Goal: Information Seeking & Learning: Learn about a topic

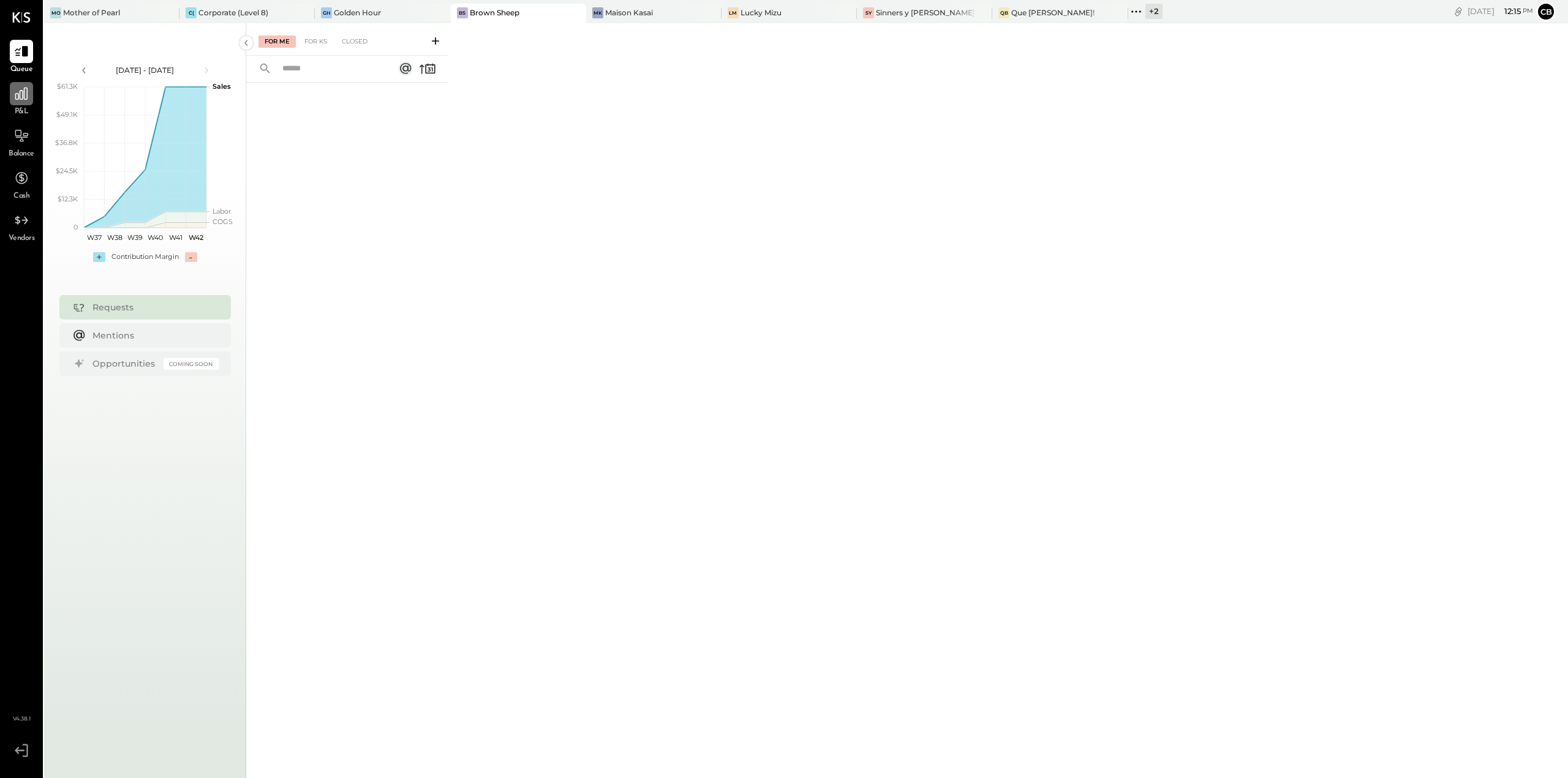
click at [27, 97] on icon at bounding box center [21, 94] width 16 height 16
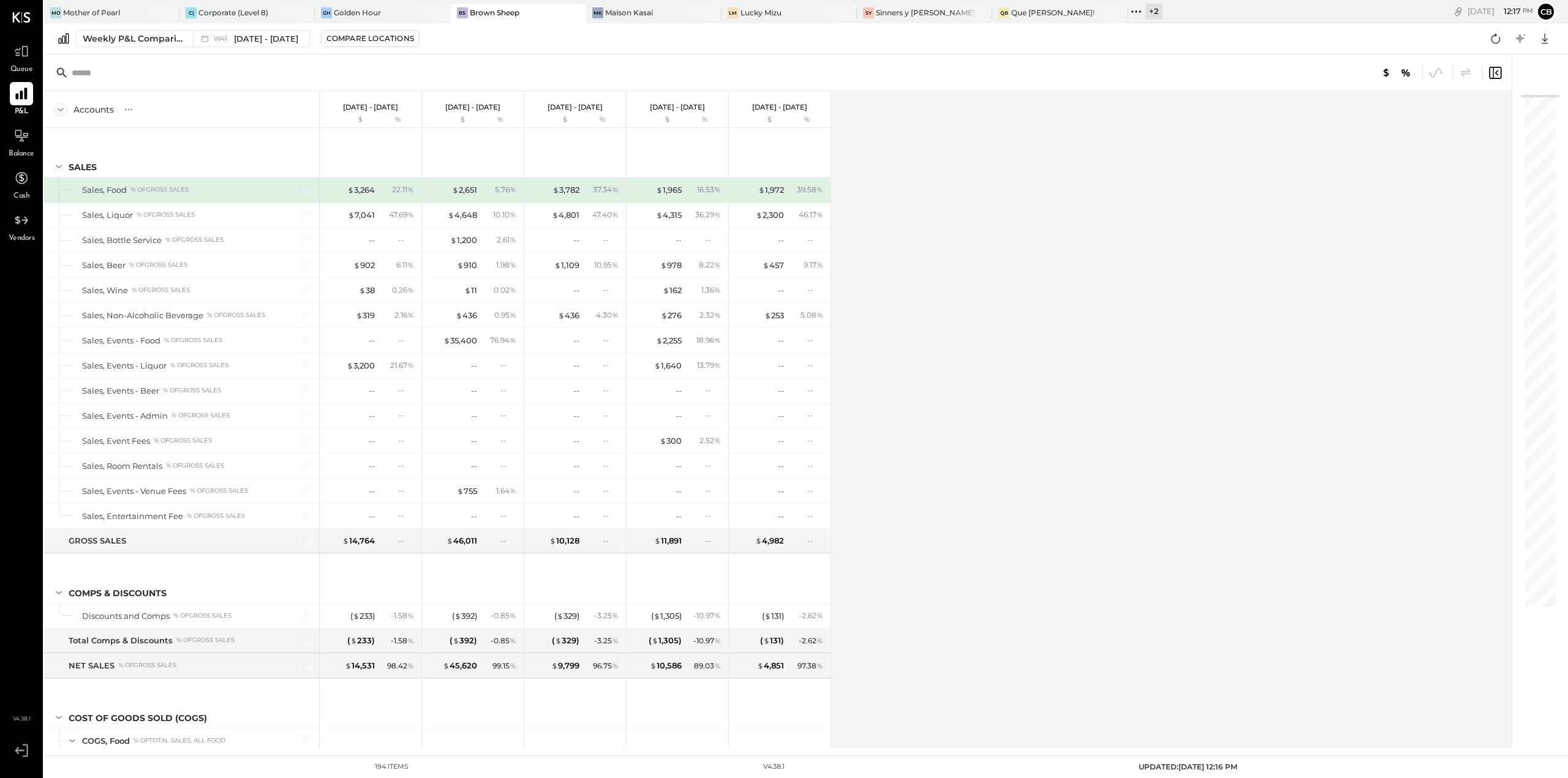
click at [12, 94] on div at bounding box center [21, 94] width 24 height 24
click at [134, 35] on div "Weekly P&L Comparison" at bounding box center [134, 38] width 103 height 13
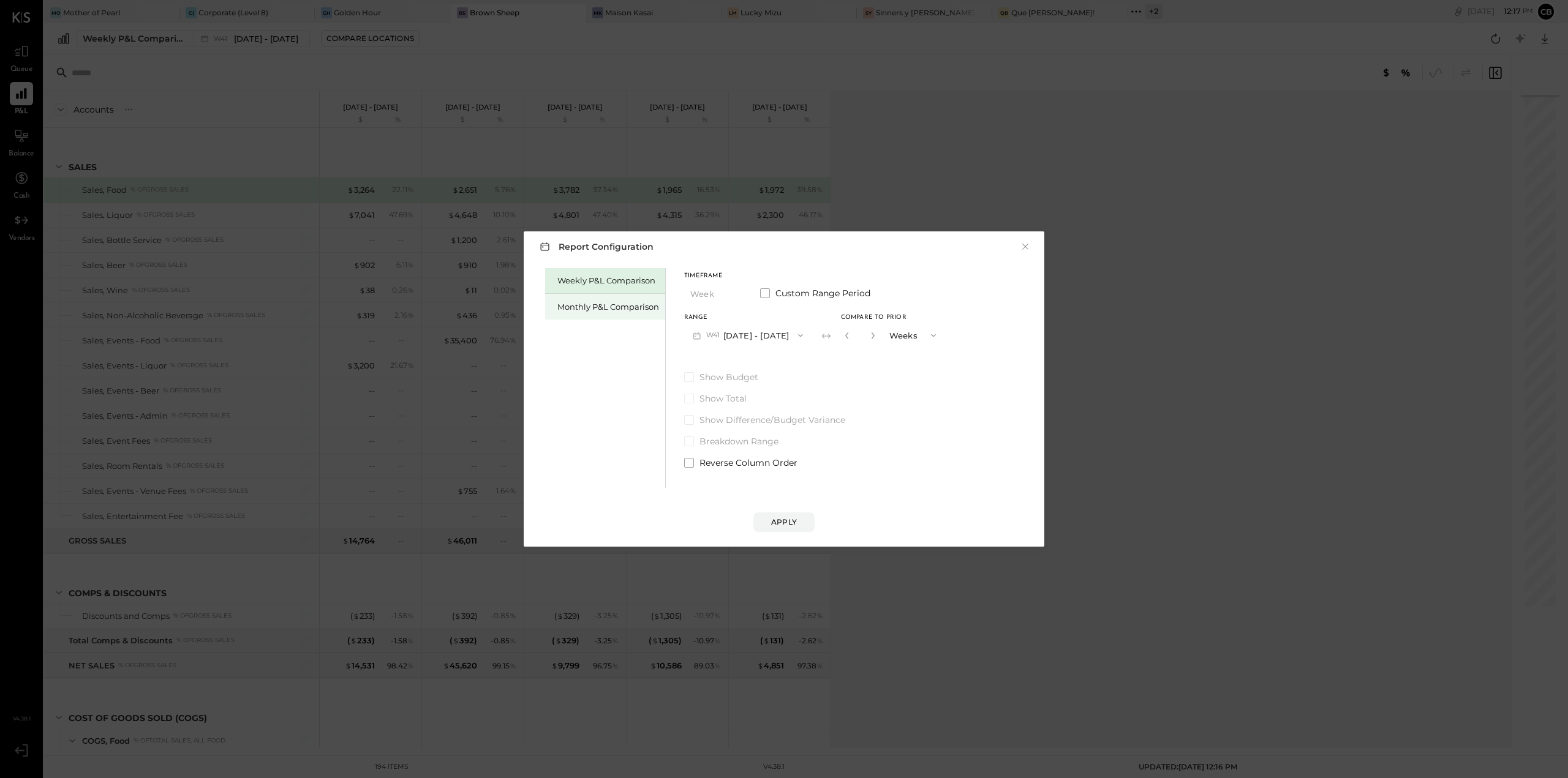
click at [610, 302] on div "Monthly P&L Comparison" at bounding box center [609, 307] width 102 height 12
click at [750, 334] on button "M09 [DATE] - [DATE]" at bounding box center [749, 335] width 129 height 23
click at [755, 353] on div "M08 [DATE] - [DATE]" at bounding box center [754, 362] width 140 height 26
click at [691, 376] on span at bounding box center [689, 376] width 10 height 10
click at [787, 519] on div "Apply" at bounding box center [784, 522] width 26 height 10
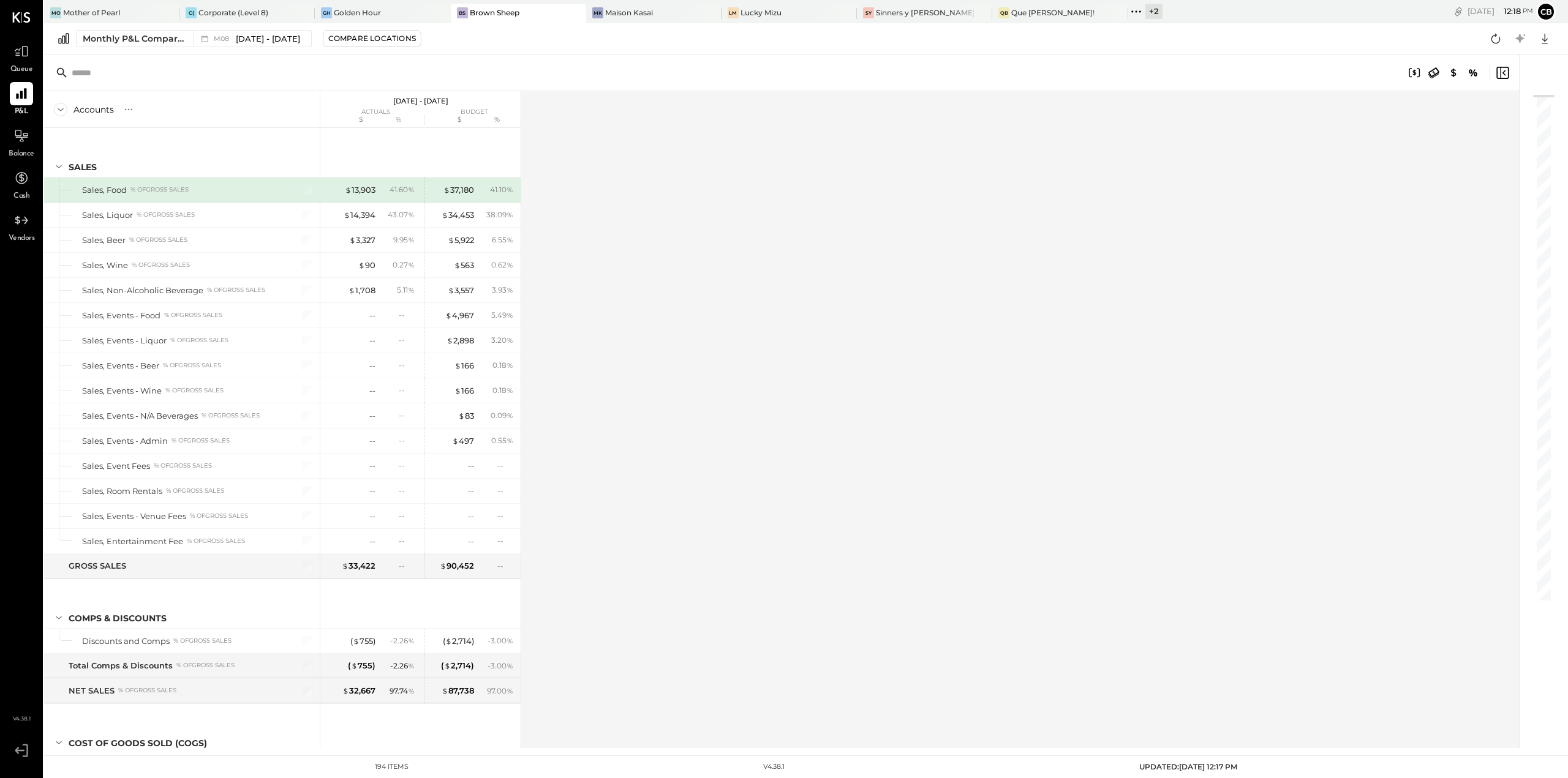
click at [602, 313] on div "Accounts S % GL [DATE] - [DATE] actuals budget $ % $ % SALES Sales, Food % of G…" at bounding box center [783, 420] width 1477 height 657
click at [400, 41] on div "Compare Locations" at bounding box center [372, 38] width 88 height 10
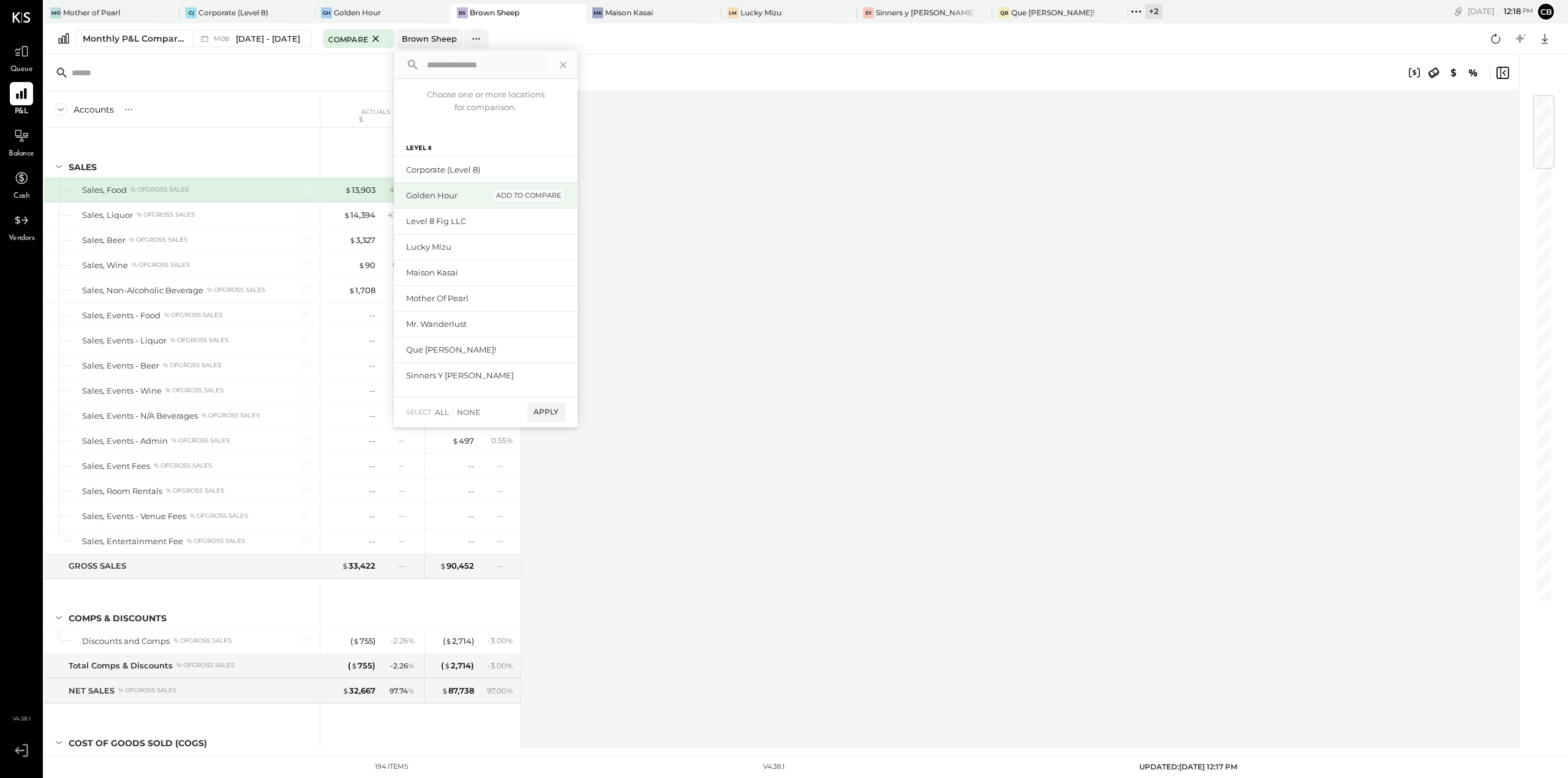
click at [532, 194] on div "add to compare" at bounding box center [529, 196] width 74 height 15
click at [537, 237] on div "add to compare" at bounding box center [529, 237] width 74 height 15
click at [534, 263] on div "add to compare" at bounding box center [529, 268] width 74 height 15
click at [535, 298] on div "add to compare" at bounding box center [529, 298] width 74 height 15
click at [534, 331] on div "add to compare" at bounding box center [529, 328] width 74 height 15
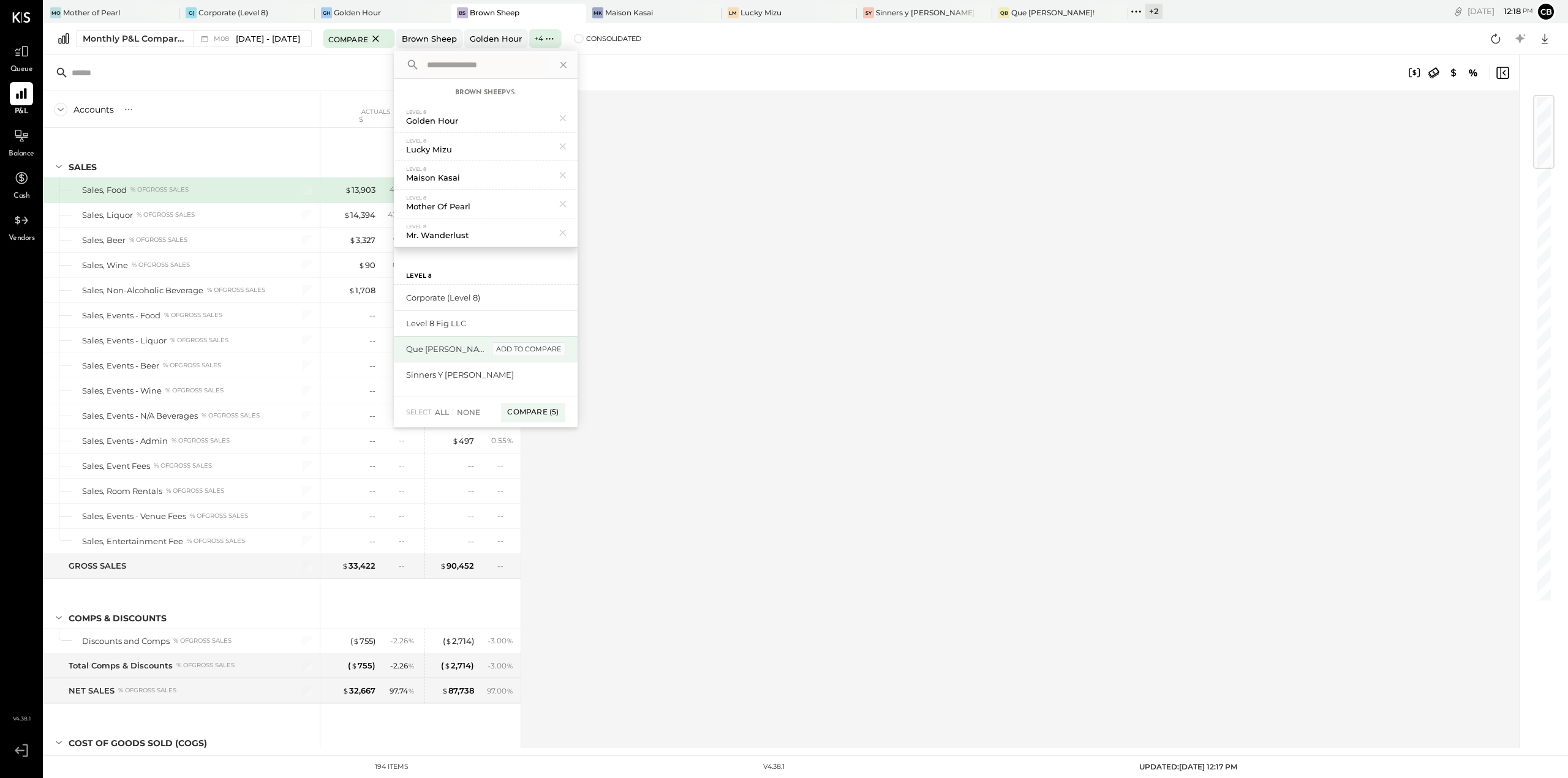
click at [535, 353] on div "add to compare" at bounding box center [529, 350] width 74 height 15
click at [531, 350] on div "add to compare" at bounding box center [529, 350] width 74 height 15
click at [549, 362] on div "Compare (7)" at bounding box center [533, 364] width 64 height 20
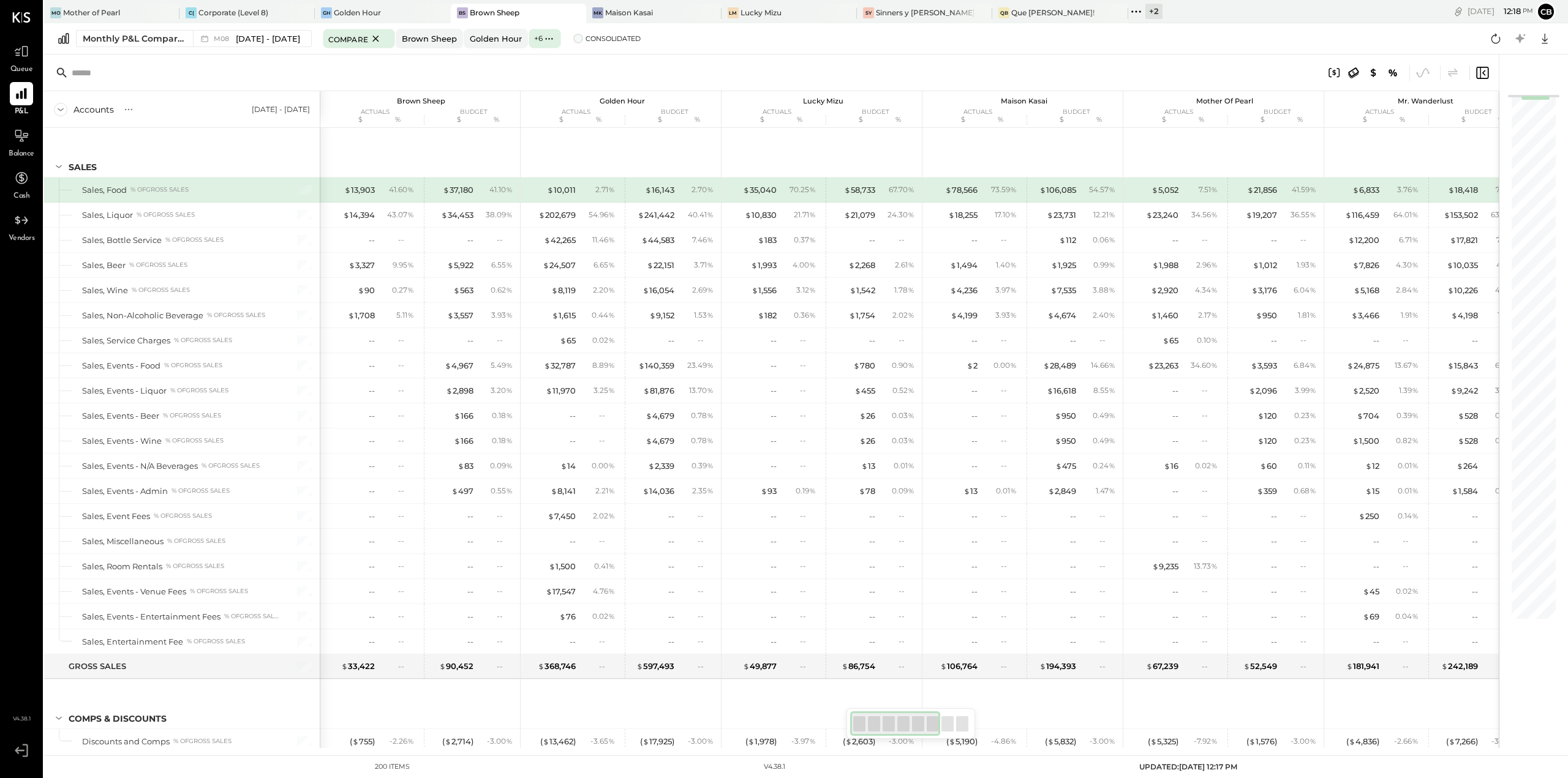
click at [575, 36] on span at bounding box center [578, 38] width 10 height 10
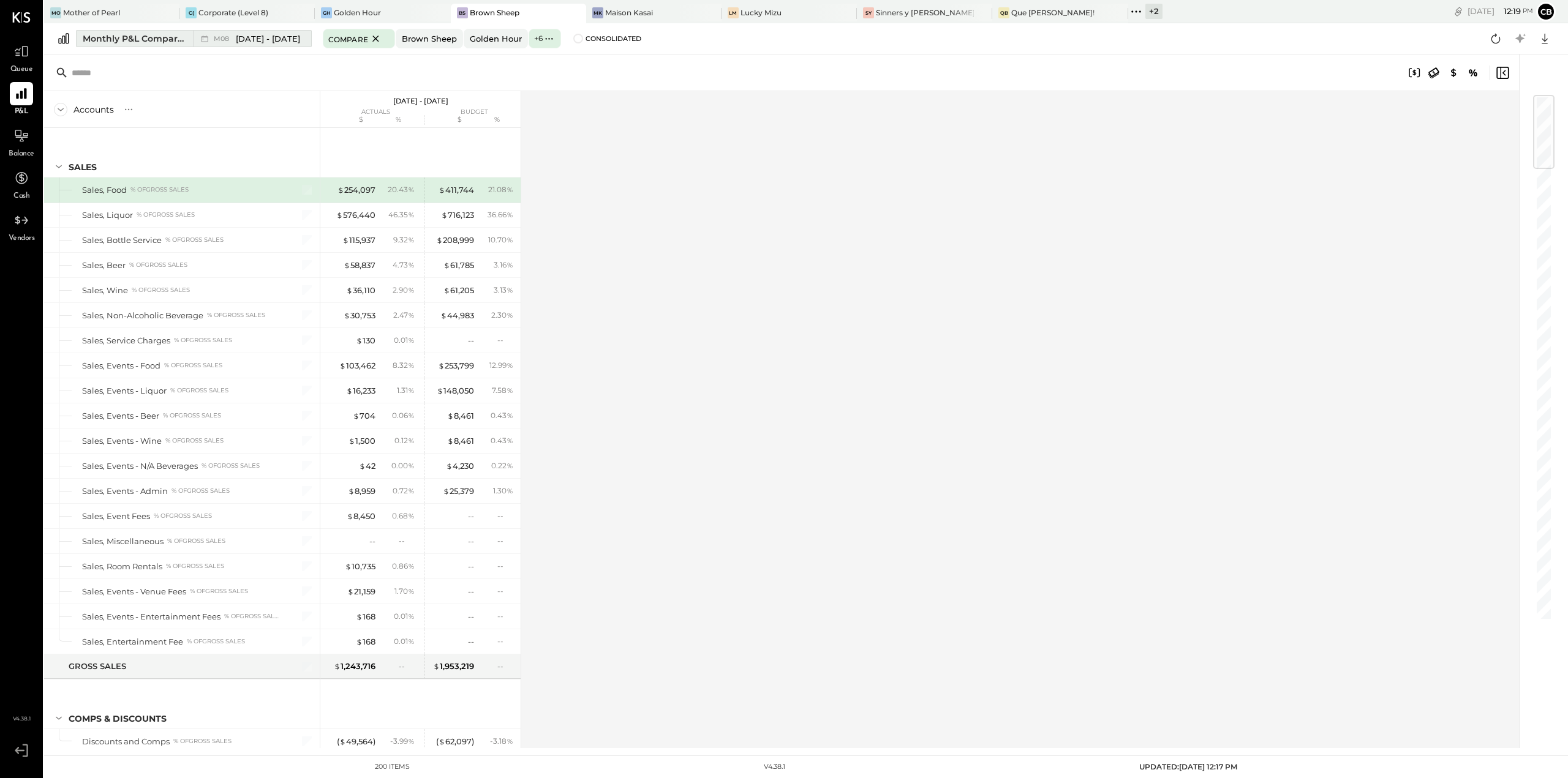
click at [171, 42] on div "Monthly P&L Comparison" at bounding box center [134, 38] width 103 height 13
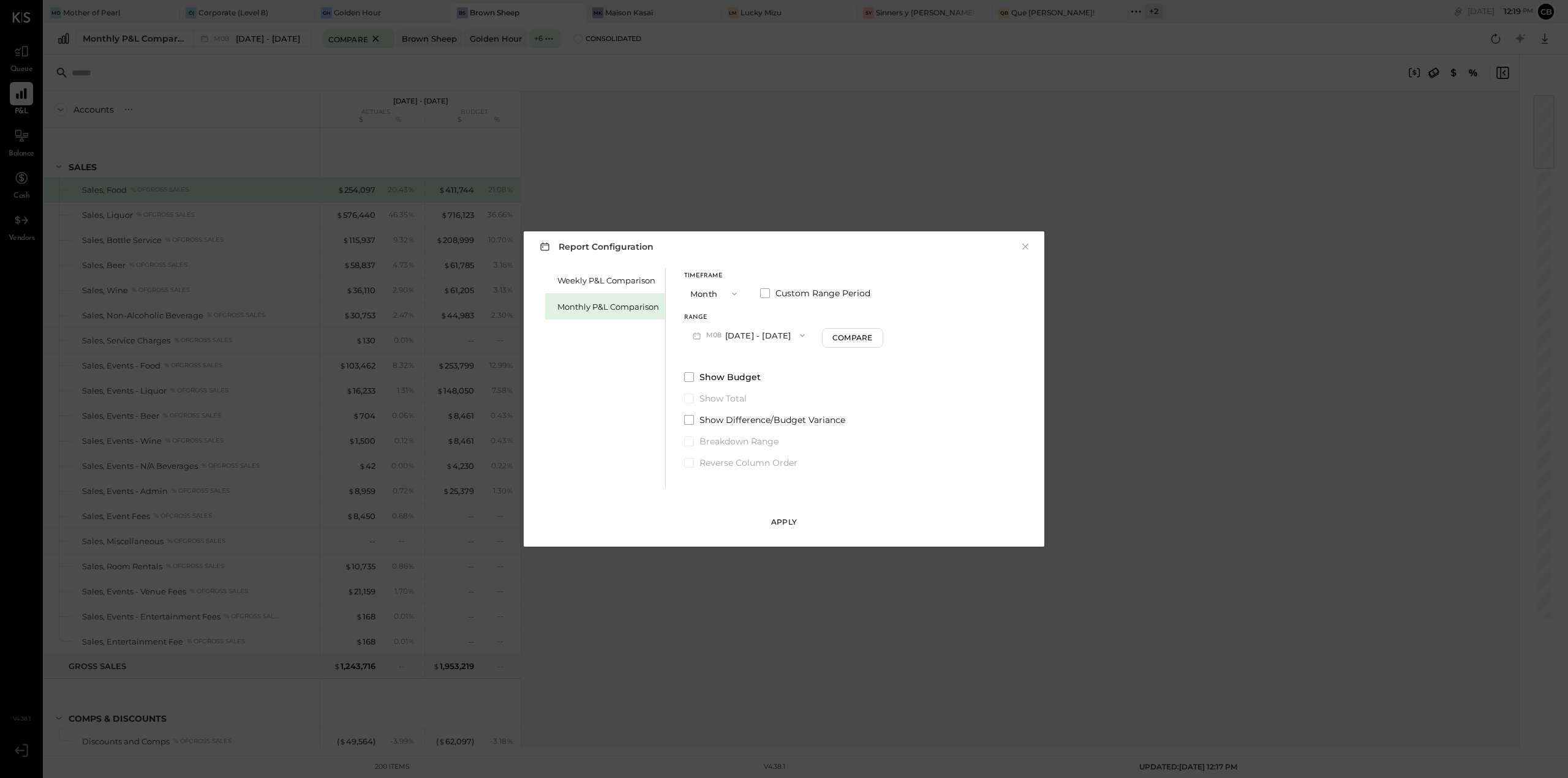
click at [807, 519] on button "Apply" at bounding box center [784, 522] width 61 height 20
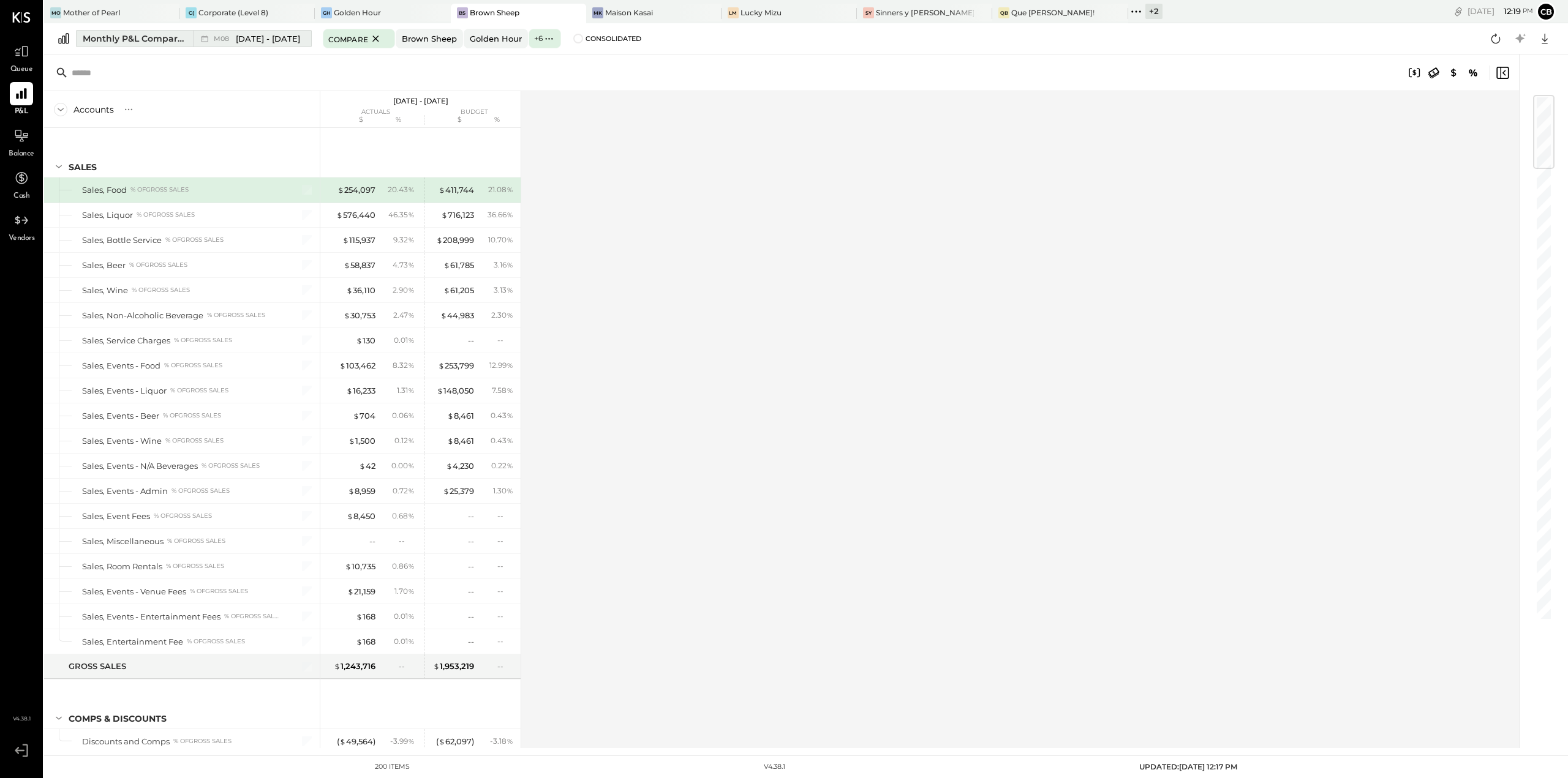
click at [131, 39] on div "Monthly P&L Comparison" at bounding box center [134, 38] width 103 height 13
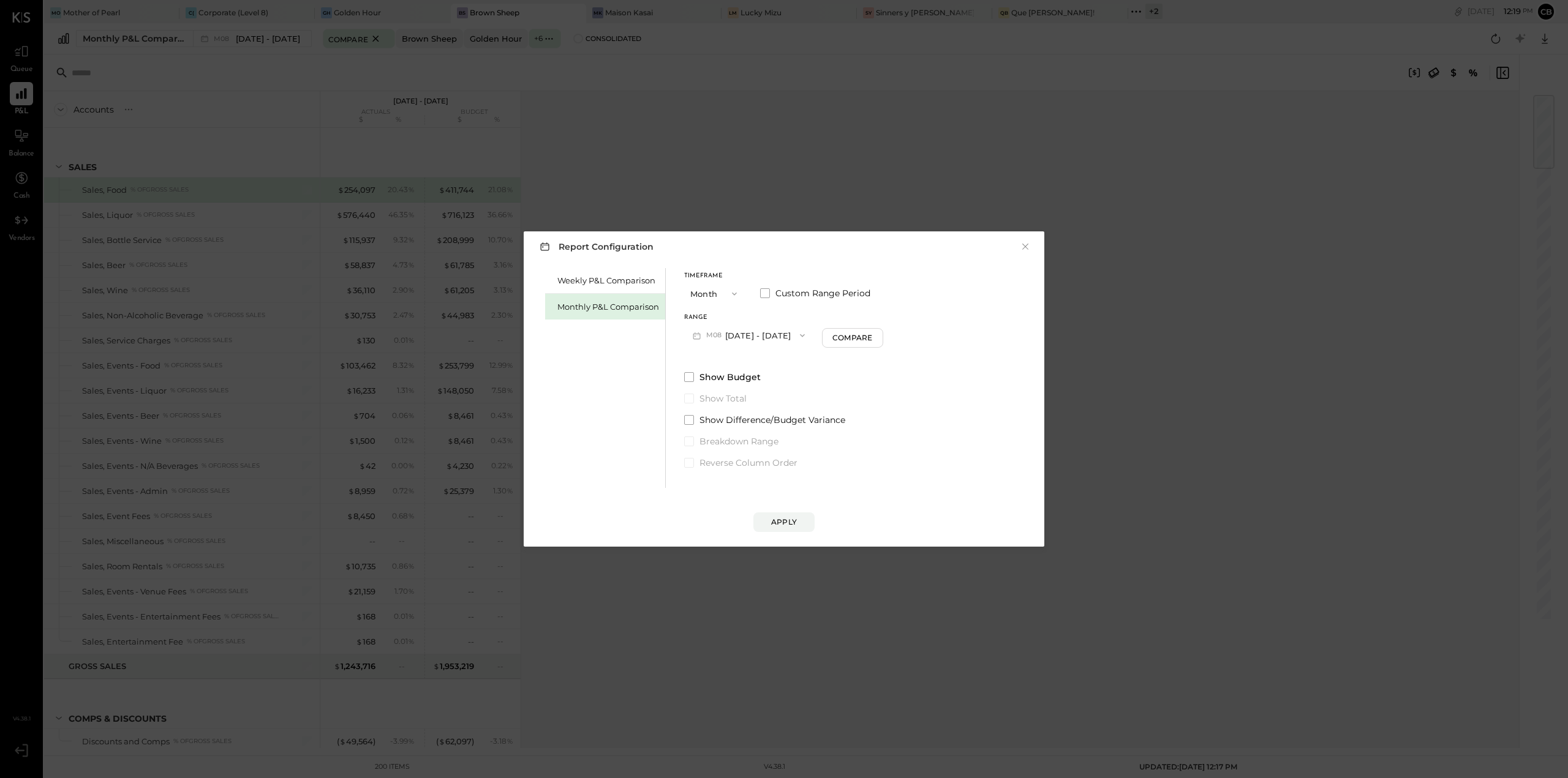
click at [736, 292] on icon "button" at bounding box center [734, 294] width 5 height 3
drag, startPoint x: 936, startPoint y: 308, endPoint x: 951, endPoint y: 284, distance: 28.3
click at [937, 308] on div "Weekly P&L Comparison Monthly P&L Comparison Timeframe Month Month Quarter YTD …" at bounding box center [784, 376] width 496 height 223
click at [692, 296] on button "Month" at bounding box center [715, 293] width 61 height 23
click at [704, 337] on span "YTD" at bounding box center [700, 337] width 13 height 8
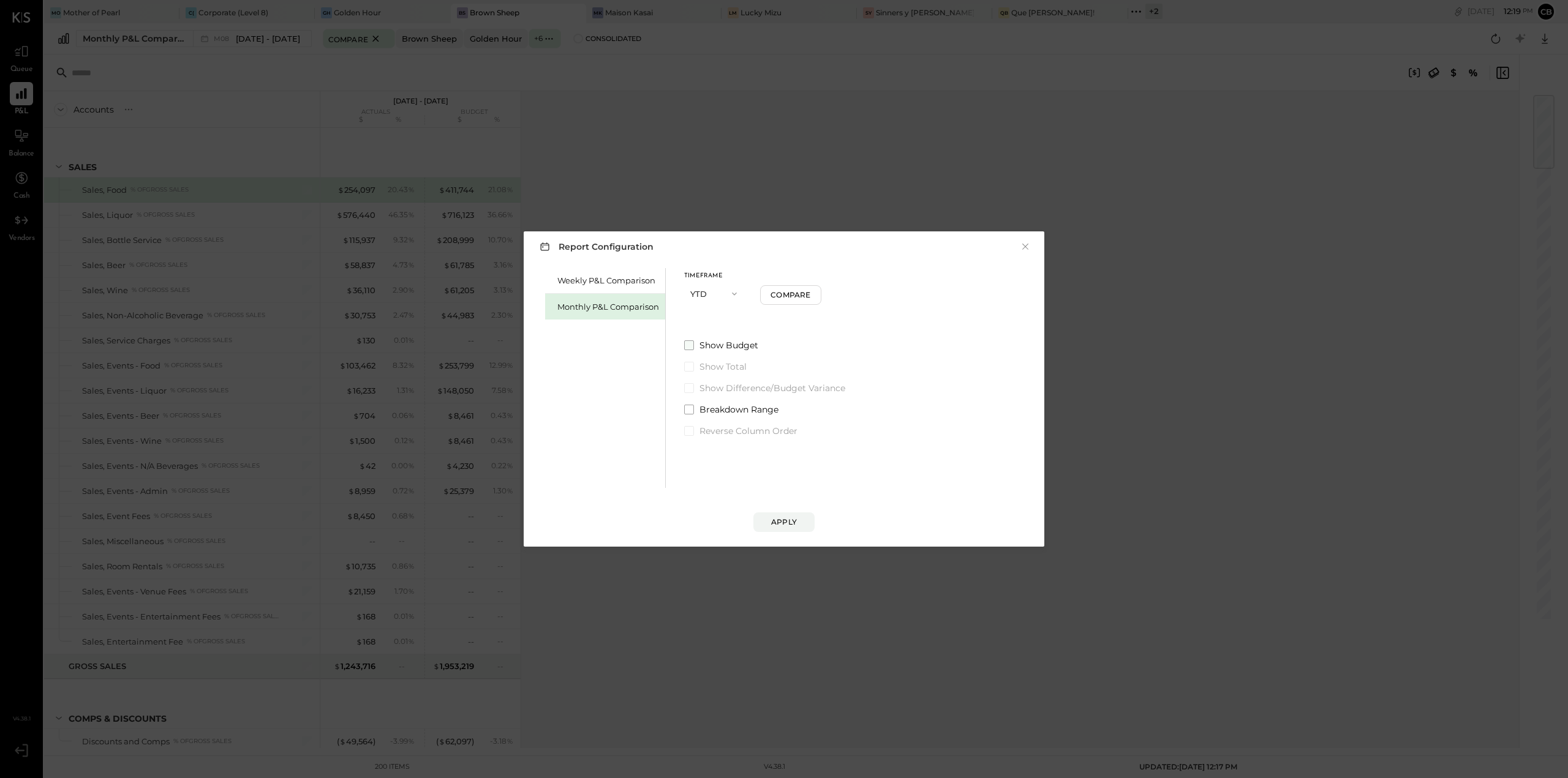
click at [685, 343] on span at bounding box center [689, 345] width 10 height 10
click at [778, 519] on div "Apply" at bounding box center [784, 522] width 26 height 10
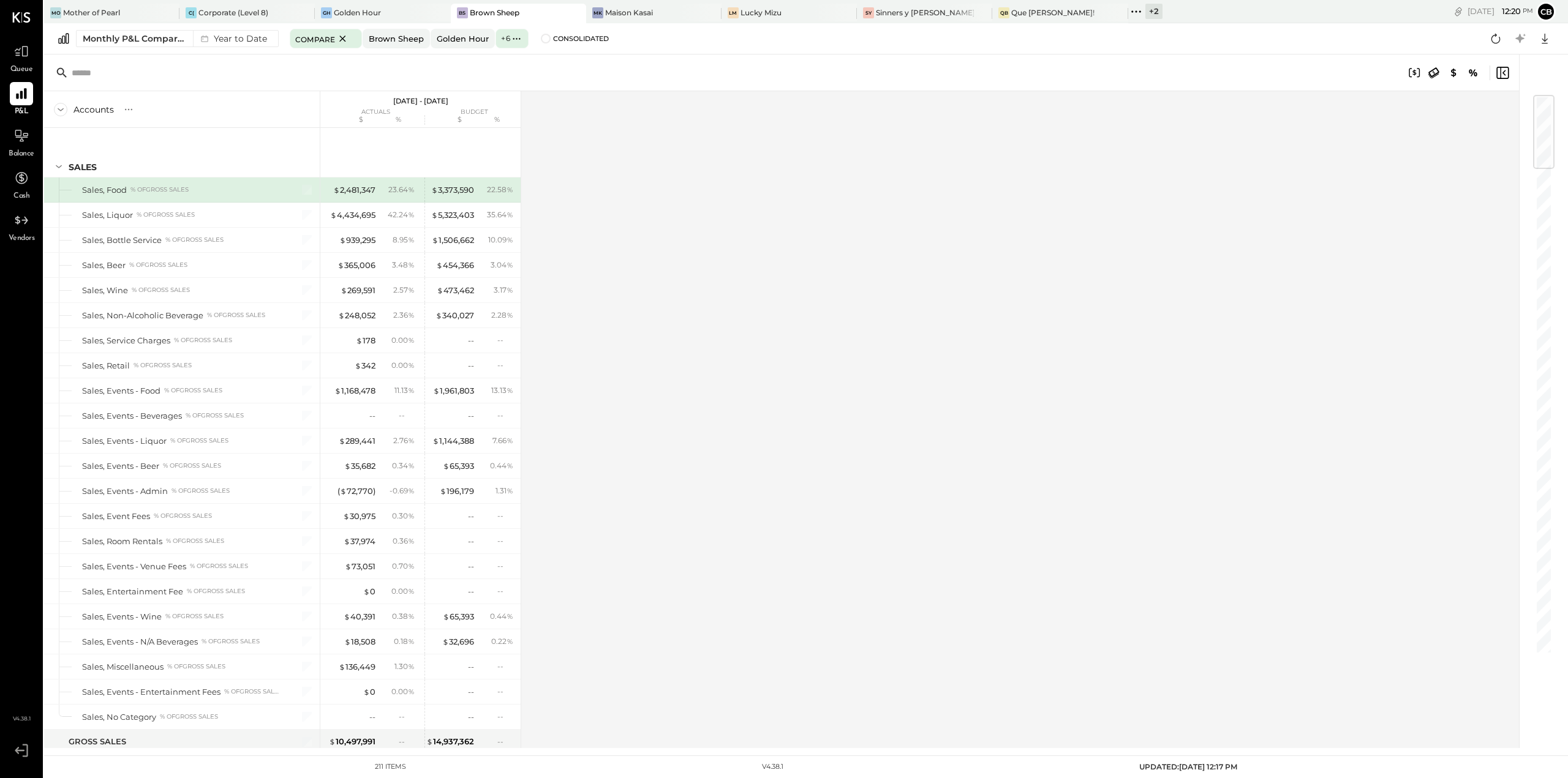
click at [778, 395] on div "Accounts S % GL [DATE] - [DATE] actuals budget $ % $ % SALES Sales, Food % of G…" at bounding box center [783, 420] width 1477 height 657
click at [212, 35] on div "Year to Date" at bounding box center [232, 38] width 79 height 16
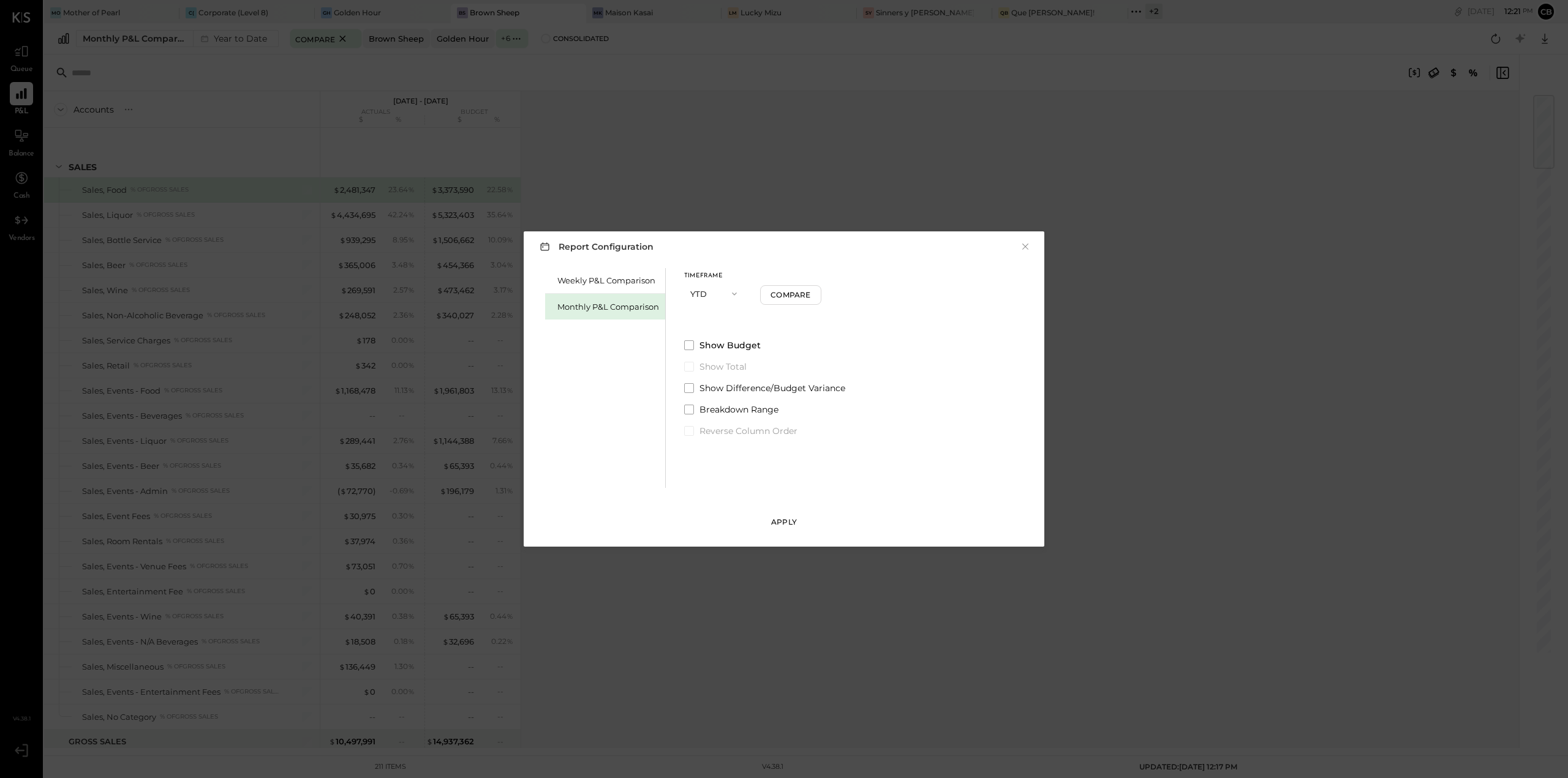
click at [795, 528] on button "Apply" at bounding box center [784, 522] width 61 height 20
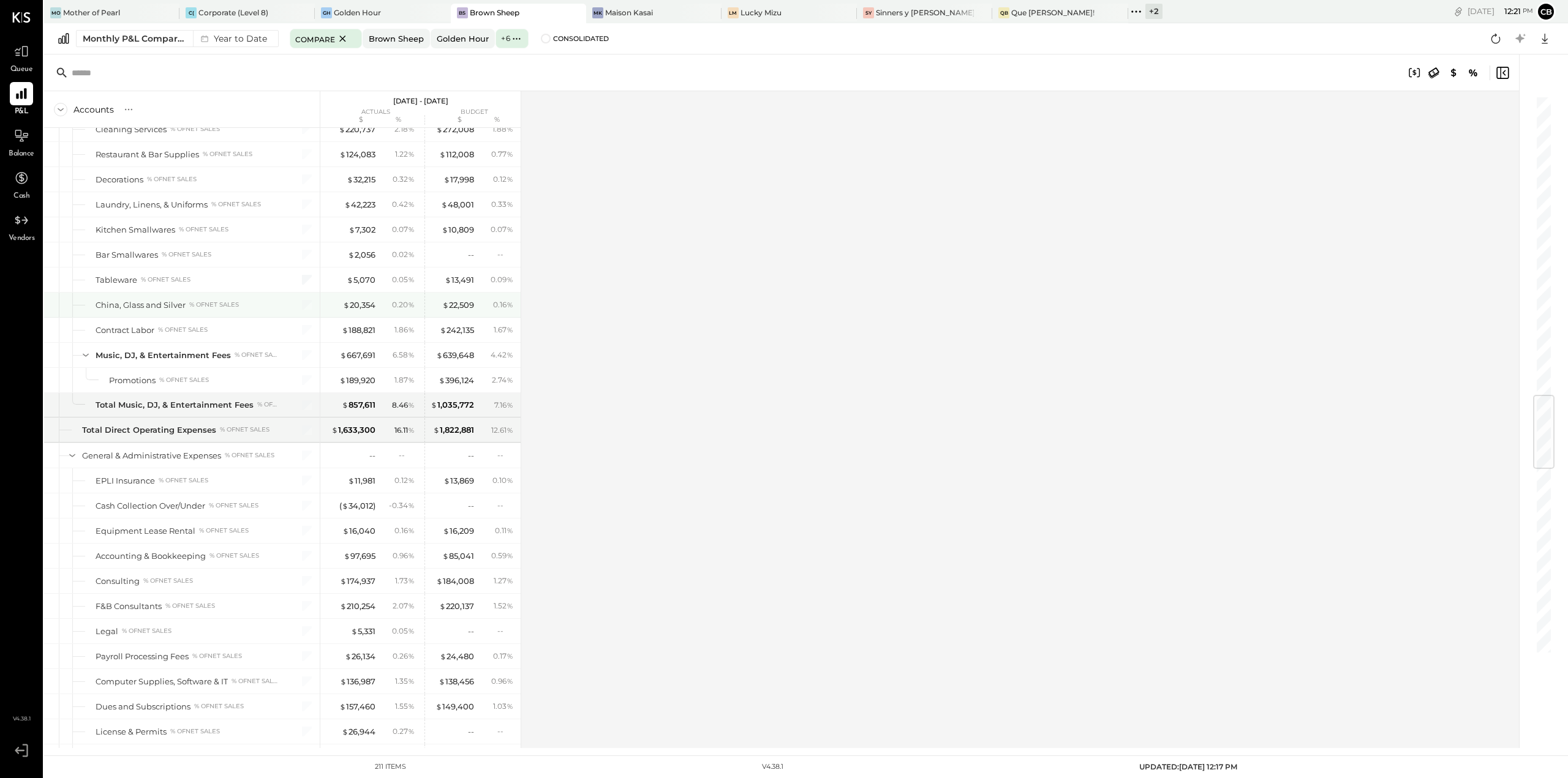
scroll to position [2510, 0]
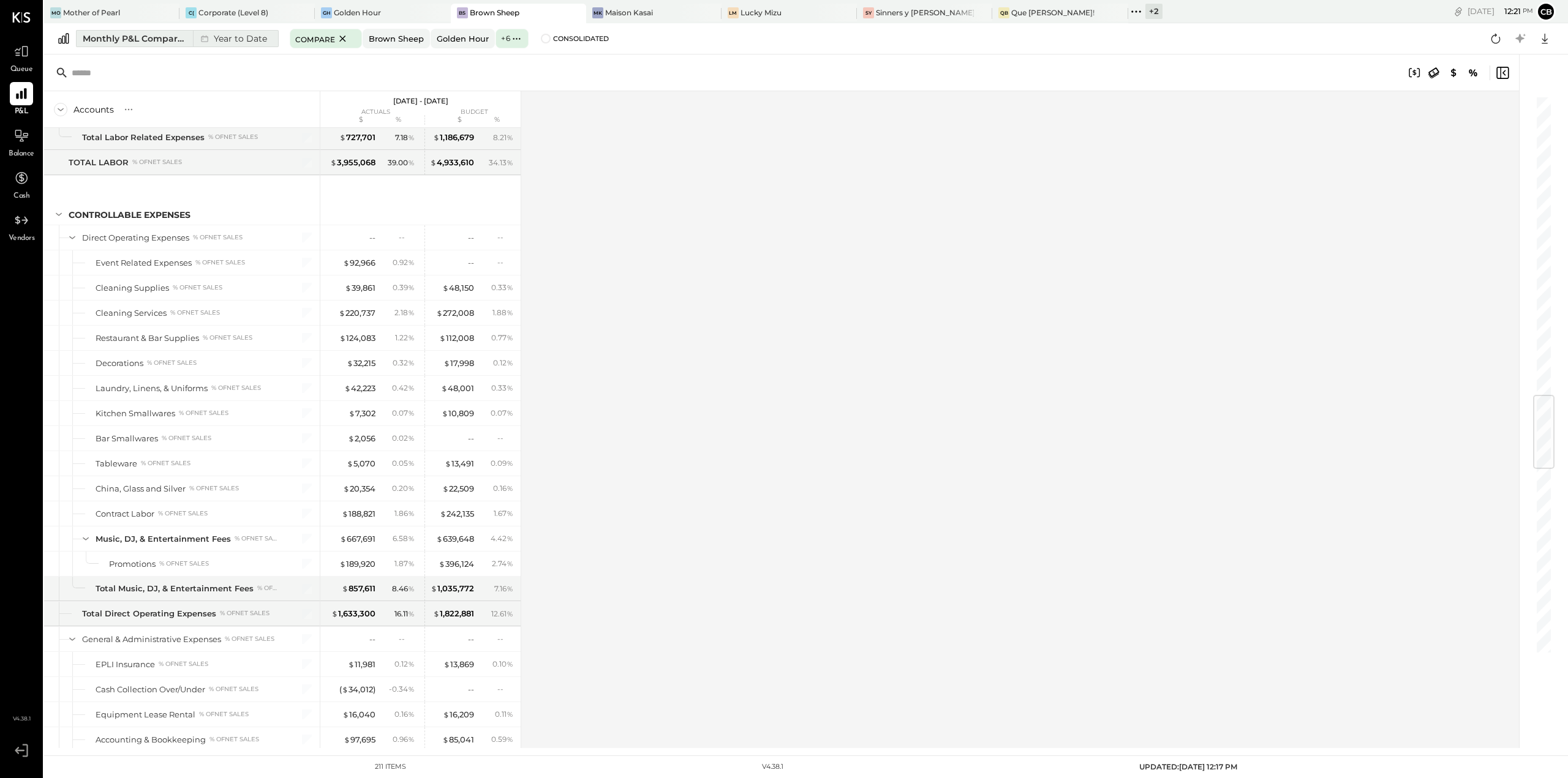
click at [164, 35] on div "Monthly P&L Comparison" at bounding box center [134, 38] width 103 height 13
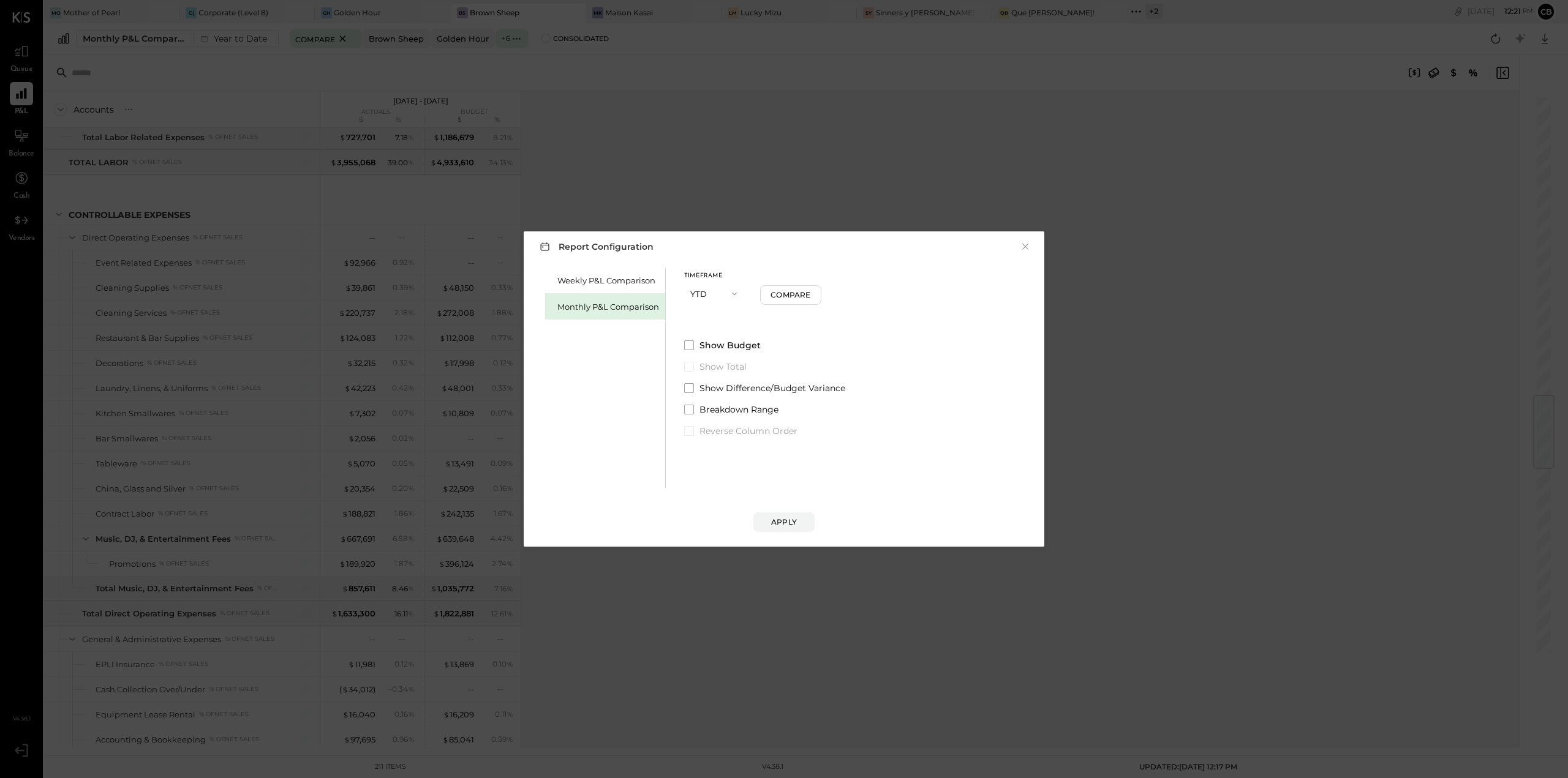
click at [701, 291] on button "YTD" at bounding box center [715, 293] width 61 height 23
click at [708, 323] on div "Quarter" at bounding box center [714, 316] width 60 height 22
click at [765, 522] on button "Apply" at bounding box center [784, 522] width 61 height 20
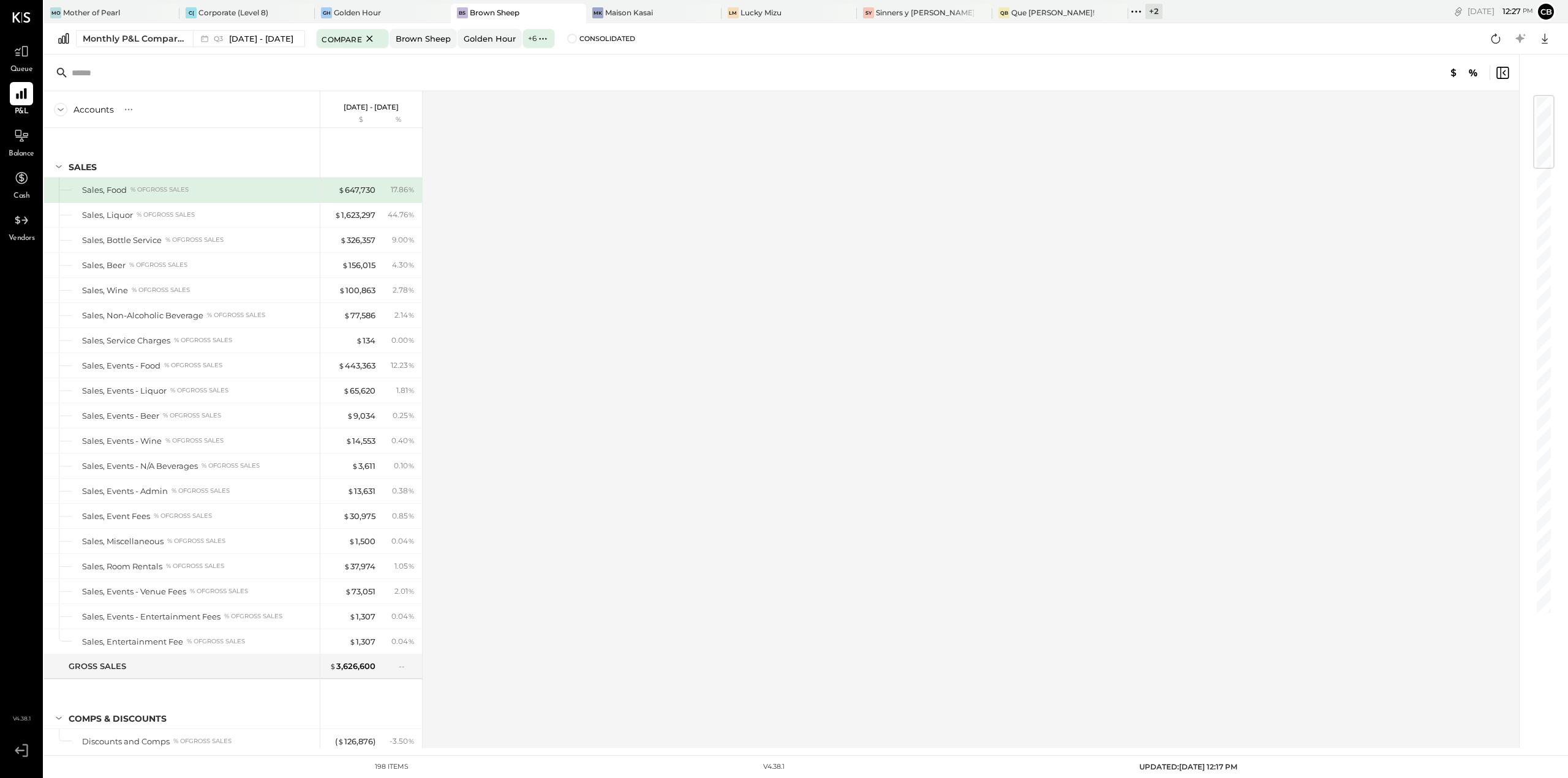
click at [540, 271] on div "Accounts S % GL [DATE] - [DATE] $ % SALES Sales, Food % of GROSS SALES Sales, L…" at bounding box center [783, 420] width 1477 height 657
click at [1546, 39] on icon at bounding box center [1545, 38] width 16 height 16
click at [1505, 109] on div "Excel" at bounding box center [1507, 110] width 98 height 26
click at [478, 382] on div "Accounts S % GL [DATE] - [DATE] $ % SALES Sales, Food % of GROSS SALES Sales, L…" at bounding box center [783, 420] width 1477 height 657
click at [681, 531] on div "Accounts S % GL [DATE] - [DATE] $ % SALES Sales, Food % of GROSS SALES Sales, L…" at bounding box center [783, 420] width 1477 height 657
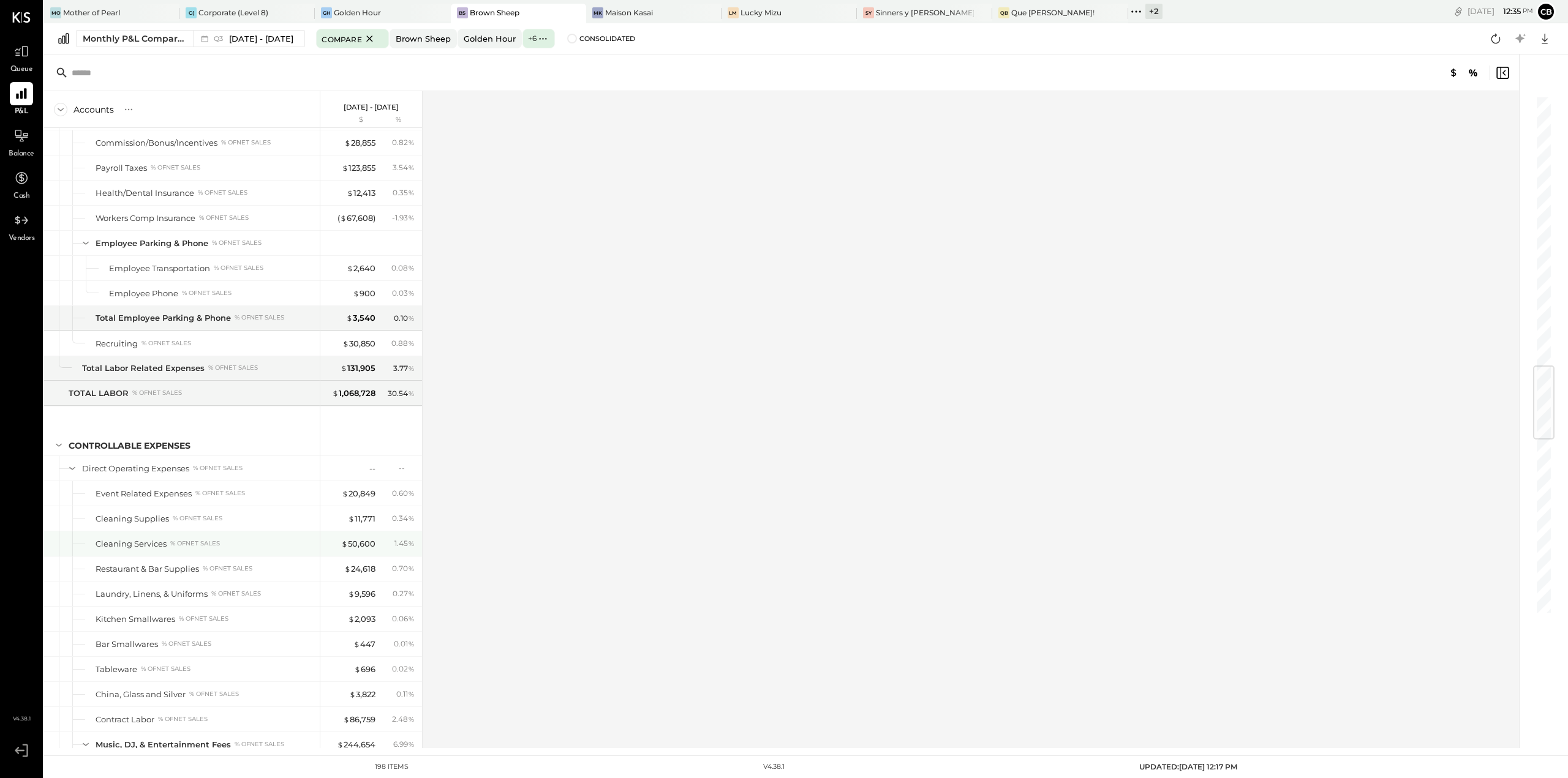
scroll to position [2265, 0]
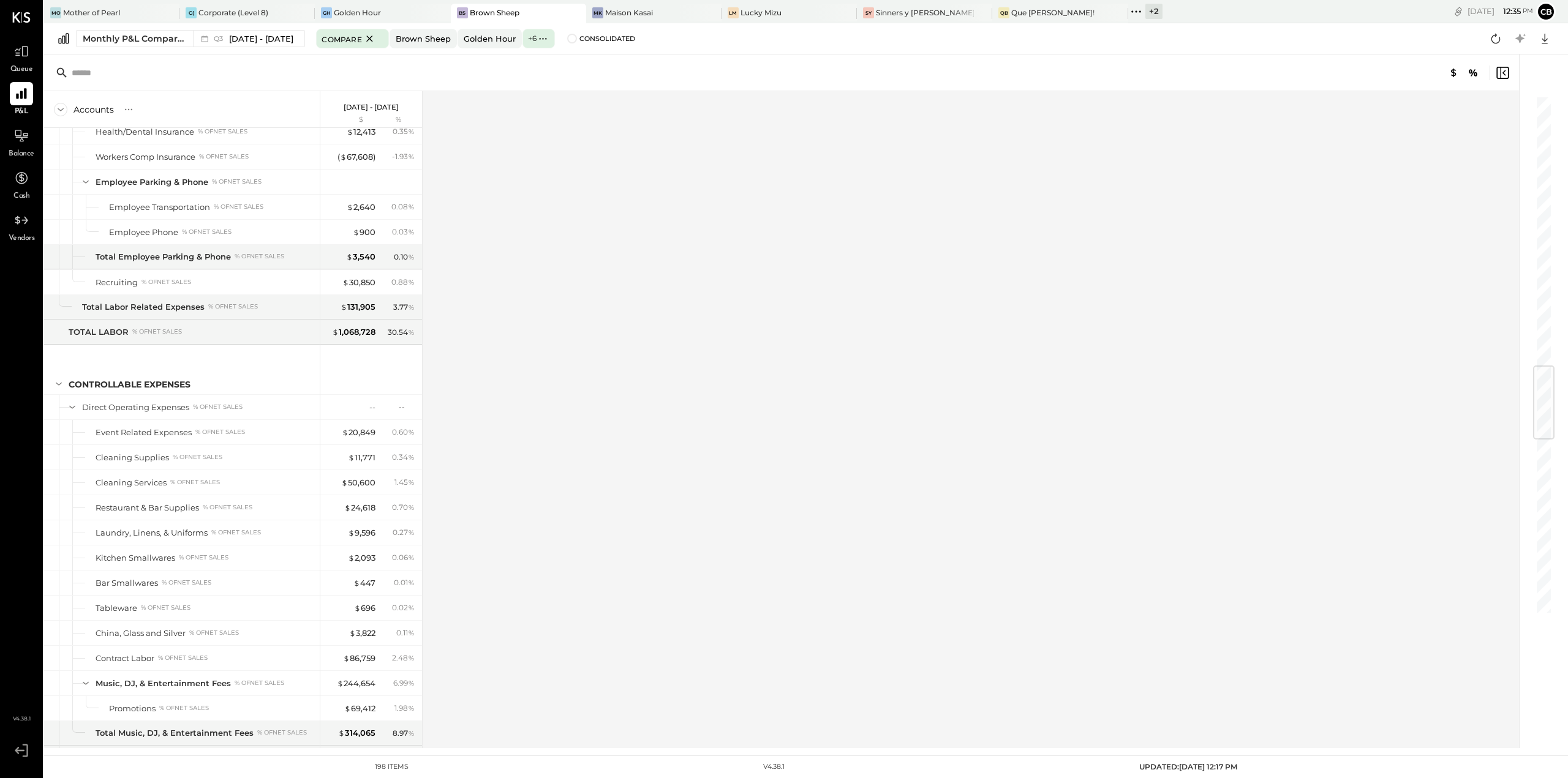
click at [454, 492] on div "Accounts S % GL [DATE] - [DATE] $ % SALES Sales, Food % of GROSS SALES Sales, L…" at bounding box center [783, 420] width 1477 height 657
click at [440, 483] on div "Accounts S % GL [DATE] - [DATE] $ % SALES Sales, Food % of GROSS SALES Sales, L…" at bounding box center [783, 420] width 1477 height 657
